Goal: Transaction & Acquisition: Purchase product/service

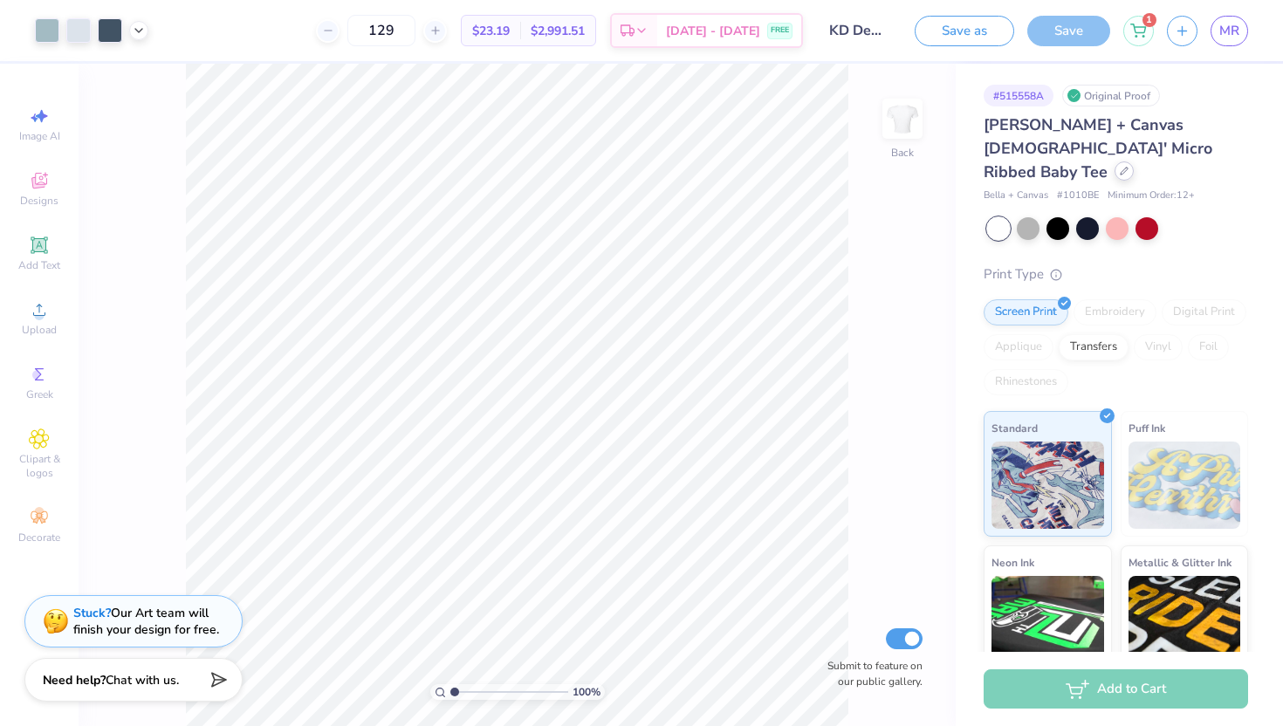
click at [1115, 161] on div at bounding box center [1124, 170] width 19 height 19
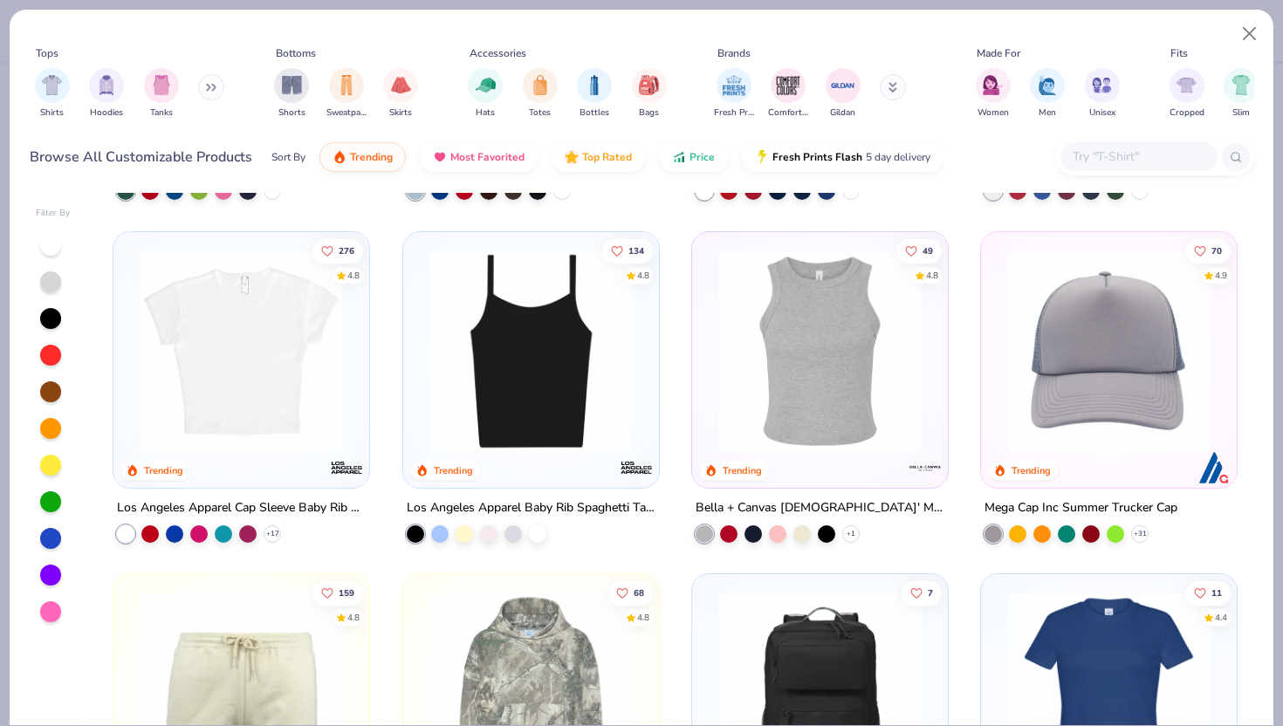
scroll to position [1986, 0]
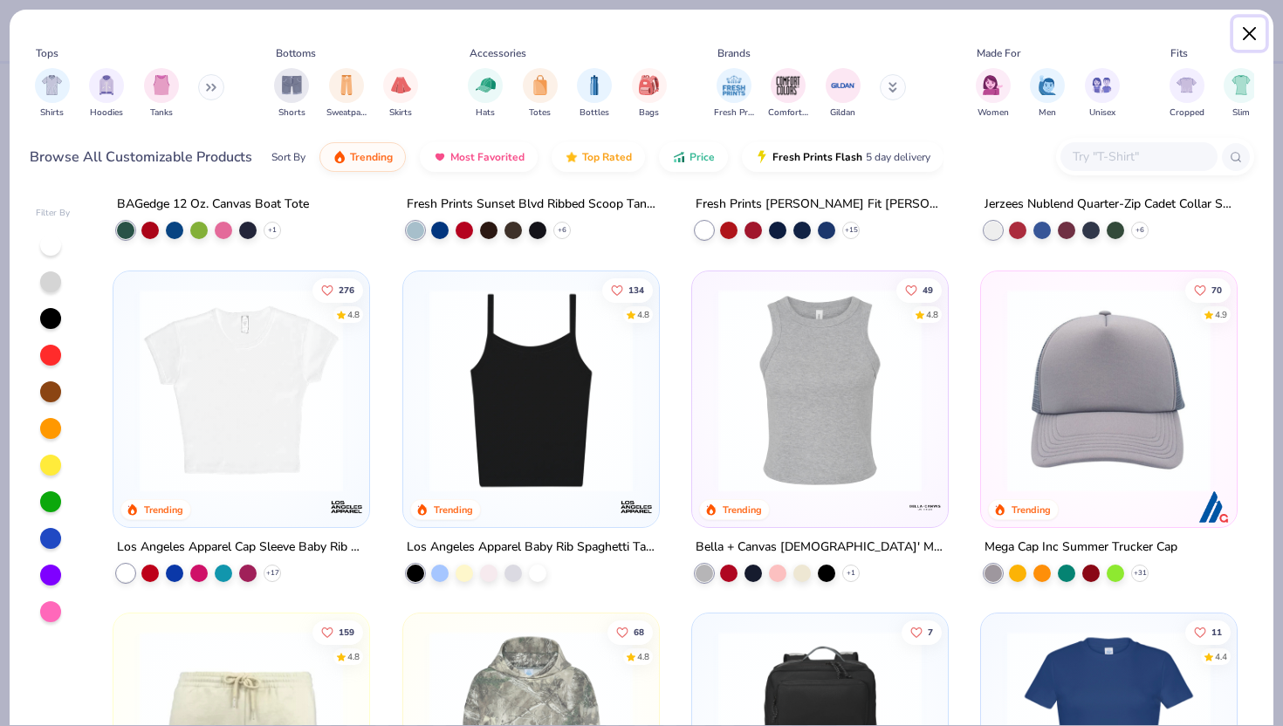
click at [1244, 39] on button "Close" at bounding box center [1249, 33] width 33 height 33
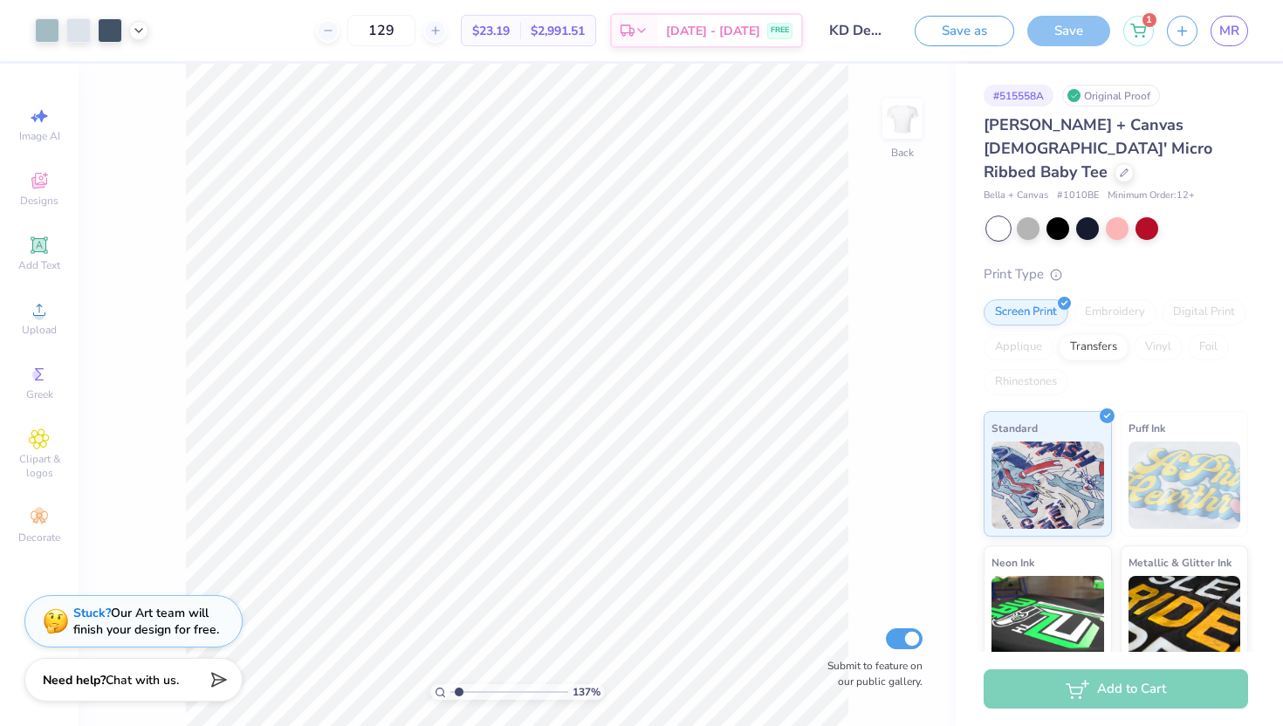
drag, startPoint x: 471, startPoint y: 687, endPoint x: 458, endPoint y: 698, distance: 16.7
type input "1.37"
click at [458, 698] on input "range" at bounding box center [509, 692] width 118 height 16
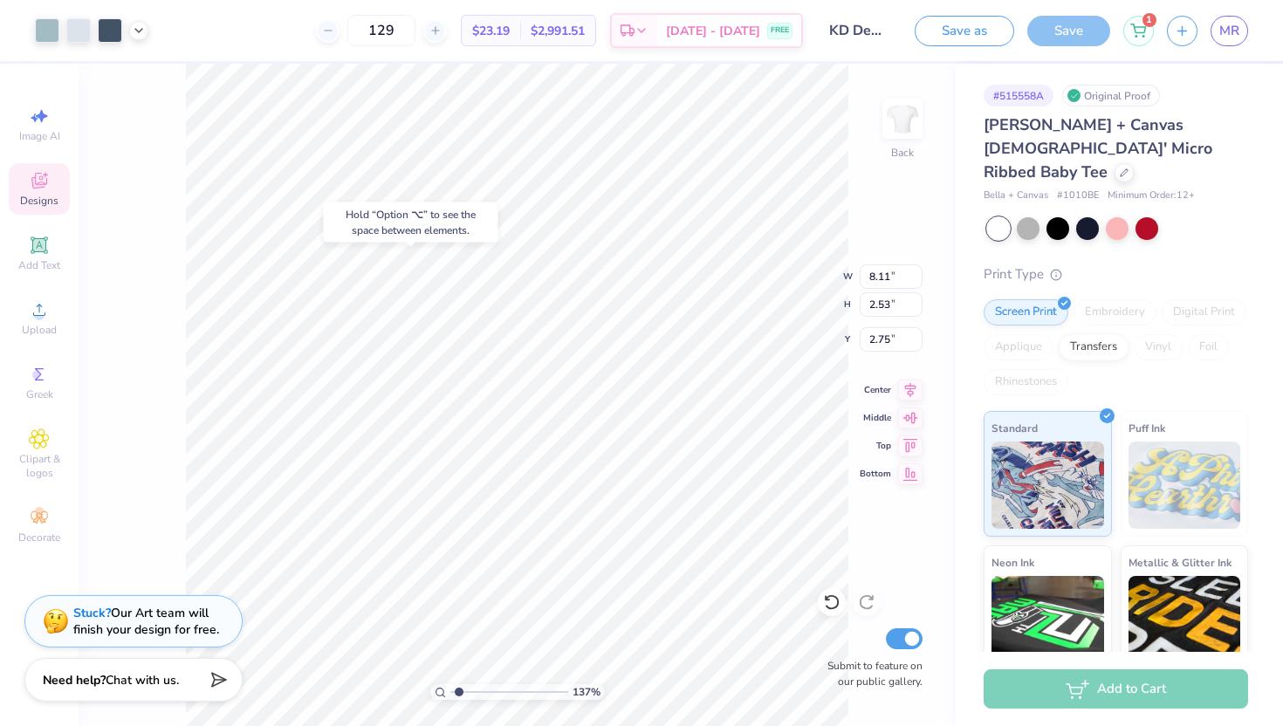
click at [1198, 189] on div "Bella + Canvas # 1010BE Minimum Order: 12 +" at bounding box center [1116, 196] width 264 height 15
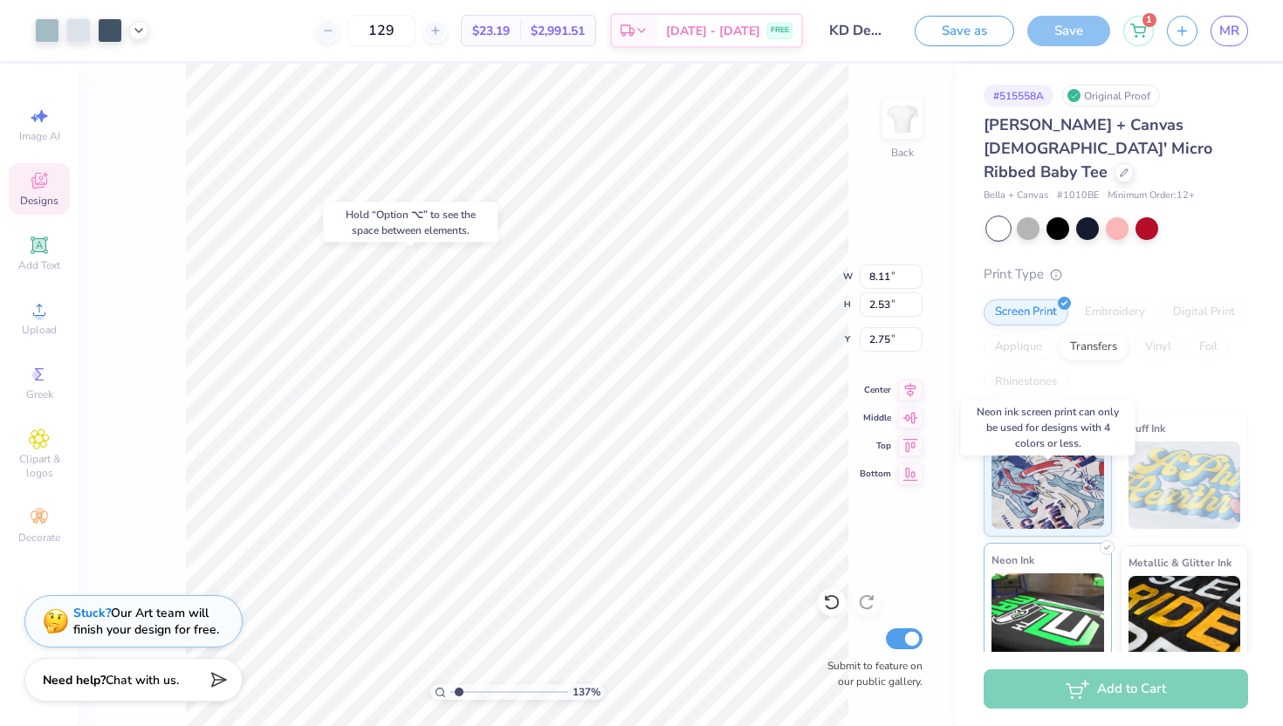
scroll to position [130, 0]
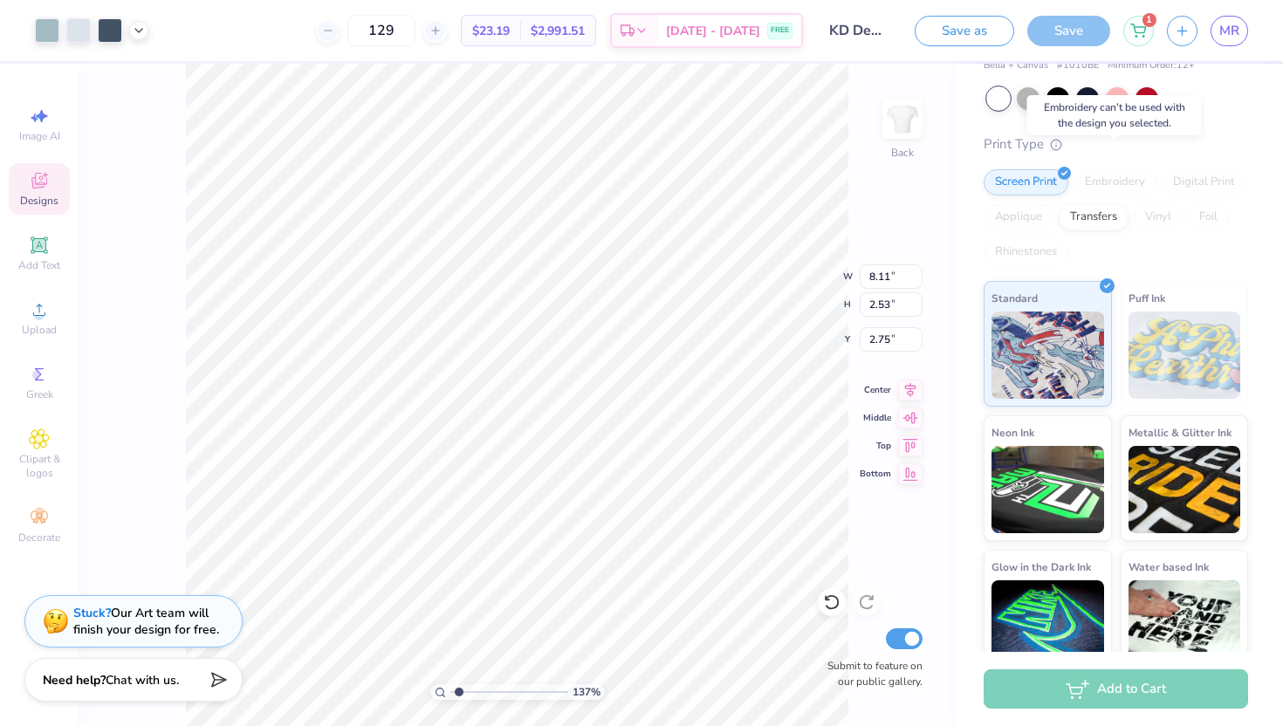
click at [1106, 169] on div "Embroidery" at bounding box center [1115, 182] width 83 height 26
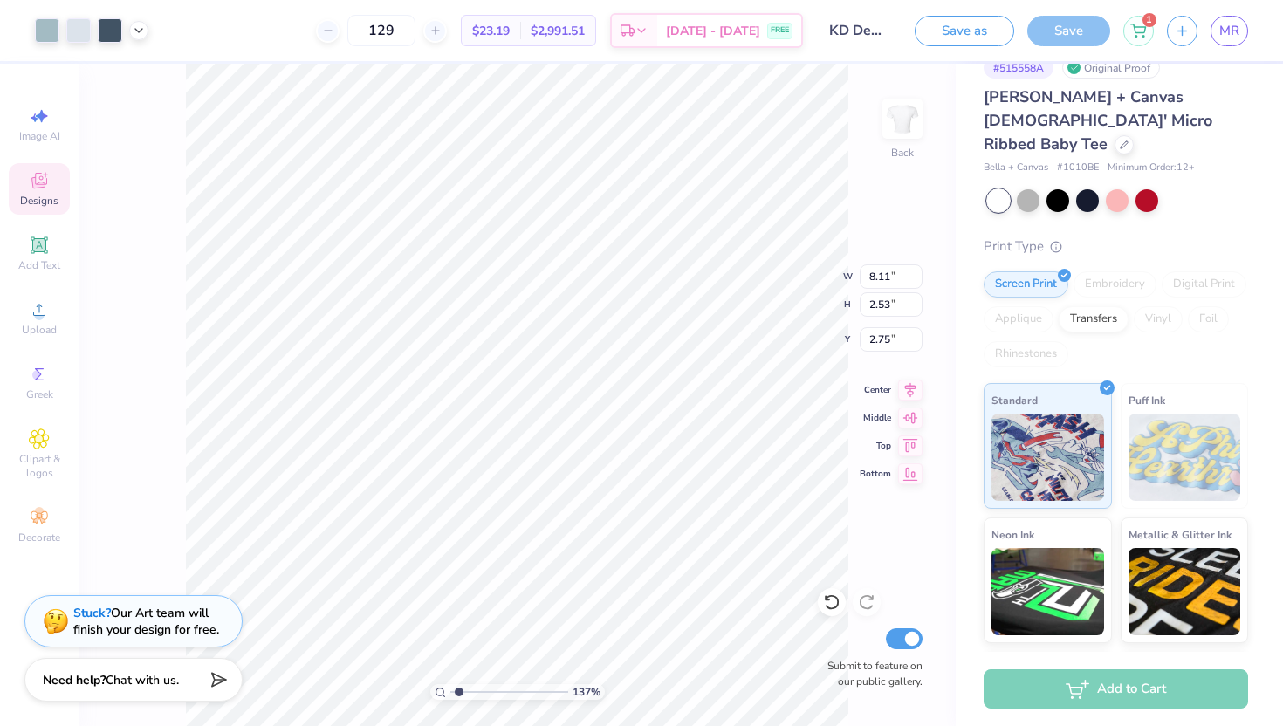
scroll to position [7, 0]
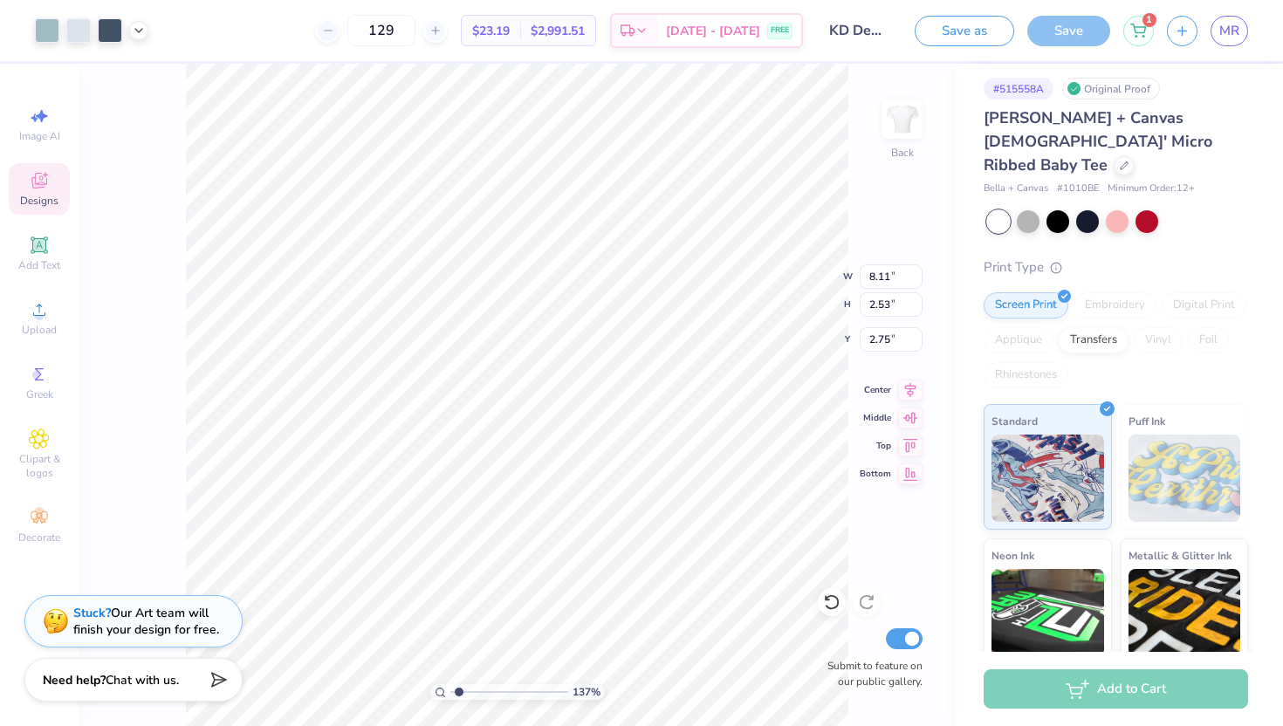
click at [1233, 182] on div "Bella + Canvas # 1010BE Minimum Order: 12 +" at bounding box center [1116, 189] width 264 height 15
click at [1115, 155] on div at bounding box center [1124, 164] width 19 height 19
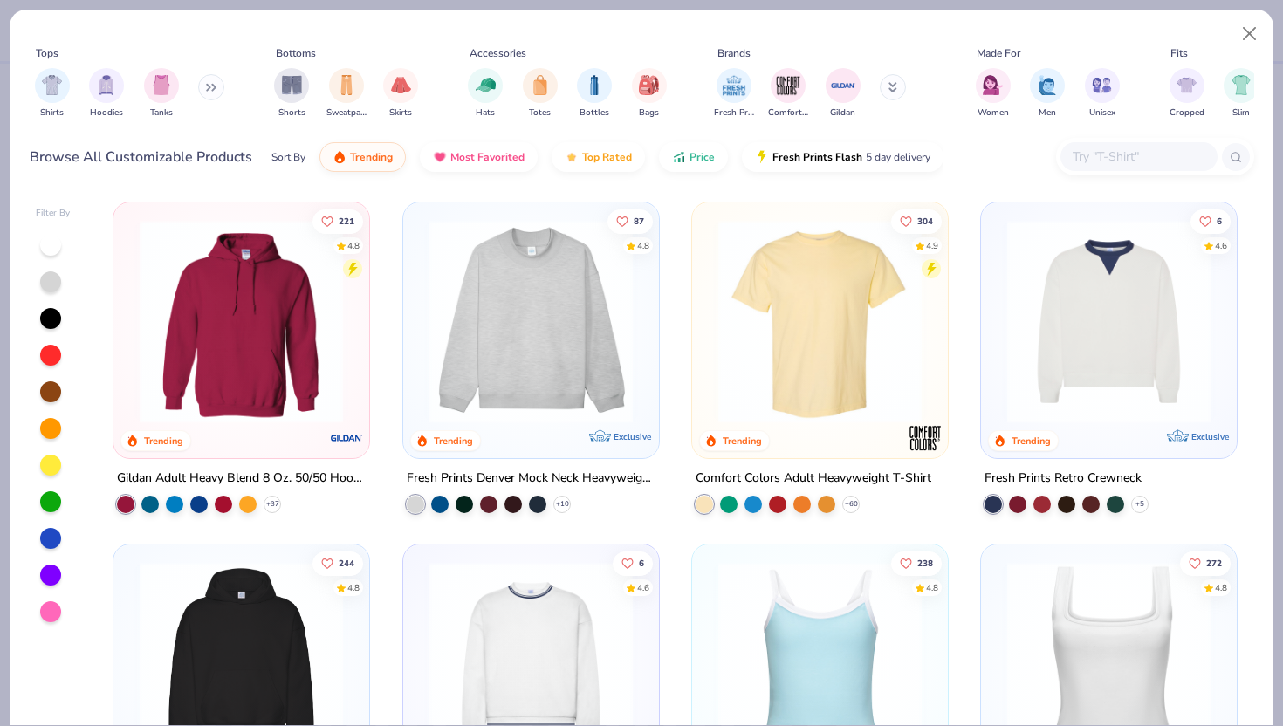
click at [1112, 153] on input "text" at bounding box center [1138, 157] width 134 height 20
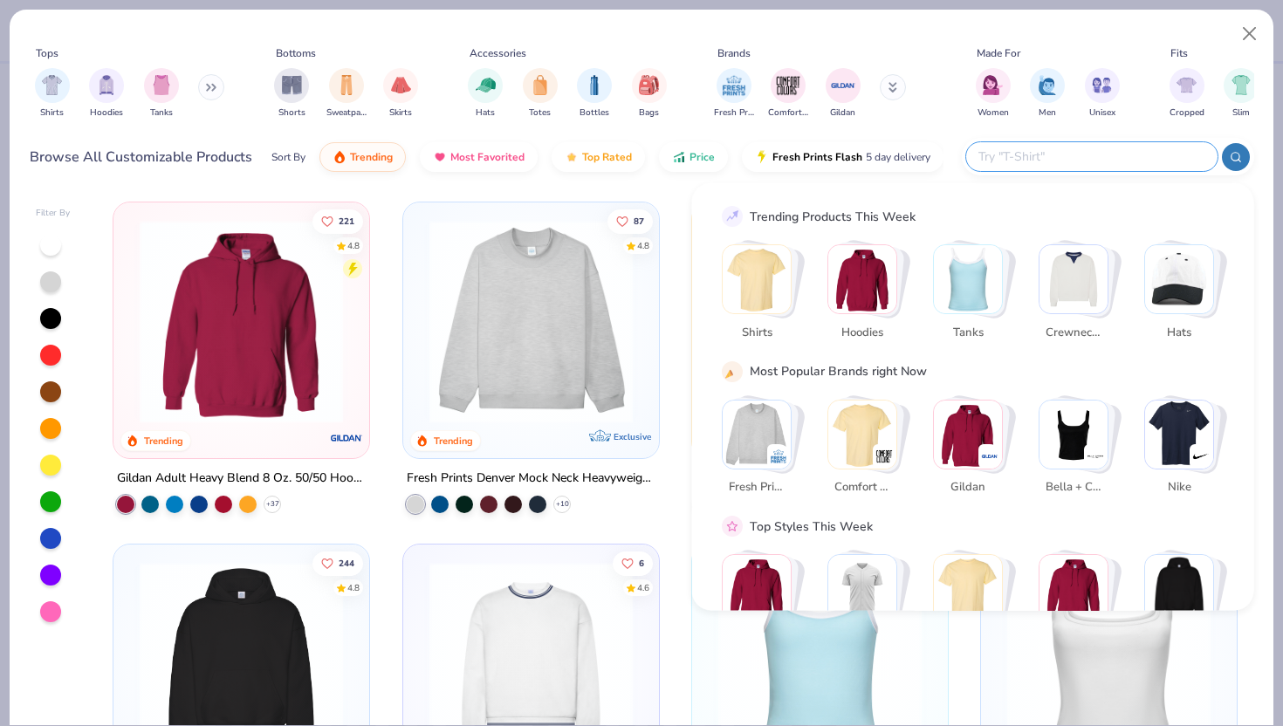
type input "3"
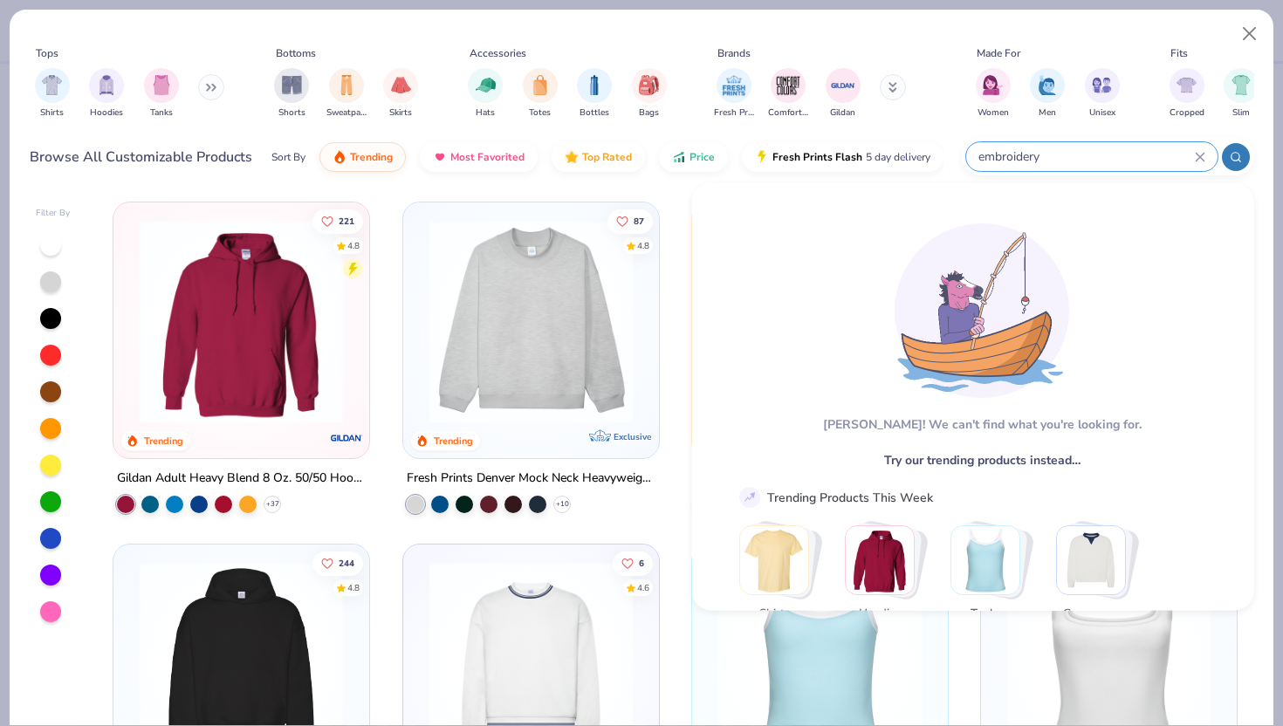
type input "embroidery"
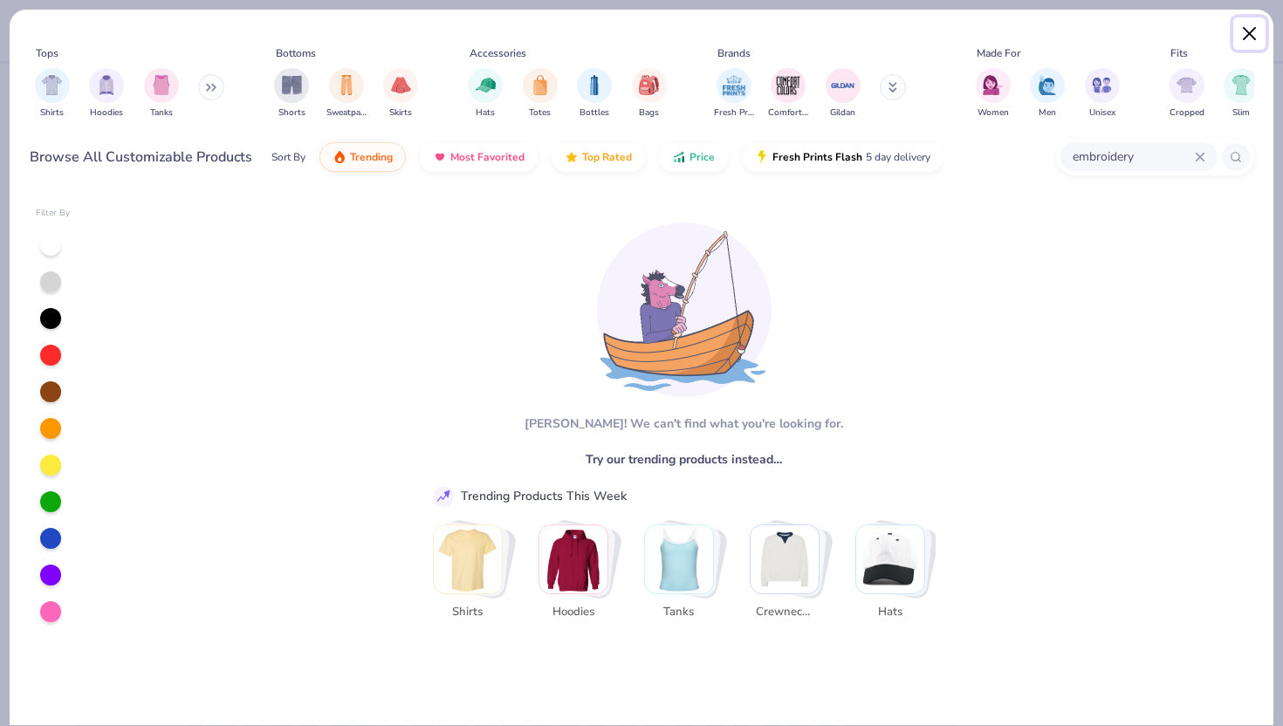
click at [1249, 26] on button "Close" at bounding box center [1249, 33] width 33 height 33
